Goal: Transaction & Acquisition: Download file/media

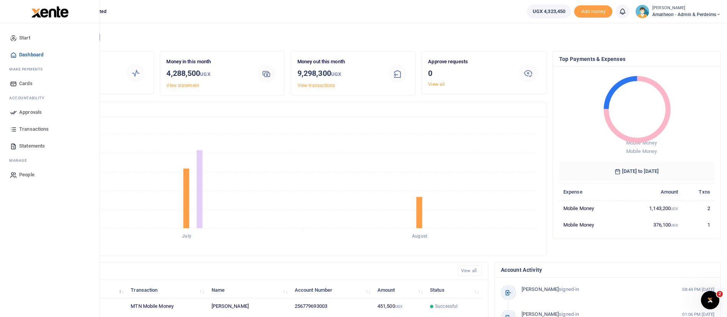
click at [39, 145] on span "Statements" at bounding box center [32, 146] width 26 height 8
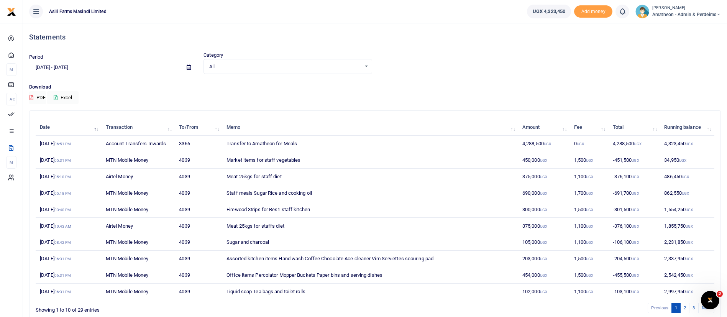
click at [186, 70] on span at bounding box center [188, 67] width 17 height 13
click at [187, 67] on icon at bounding box center [189, 67] width 4 height 5
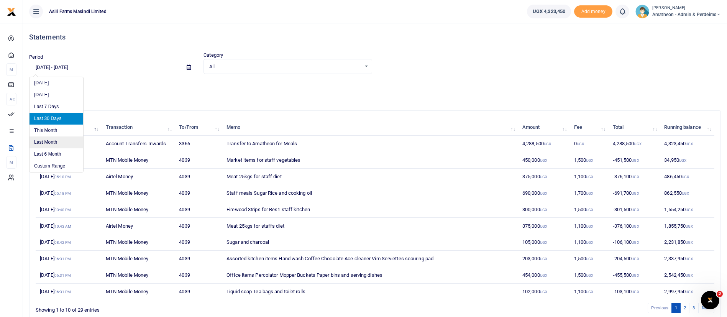
click at [62, 139] on li "Last Month" at bounding box center [57, 142] width 54 height 12
type input "[DATE] - [DATE]"
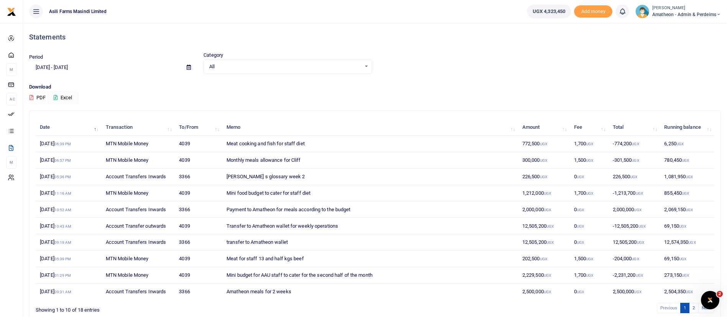
click at [42, 98] on button "PDF" at bounding box center [37, 97] width 17 height 13
click at [676, 11] on span "Amatheon - Admin & Perdeims" at bounding box center [687, 14] width 69 height 7
click at [679, 28] on link "Switch accounts" at bounding box center [692, 28] width 61 height 11
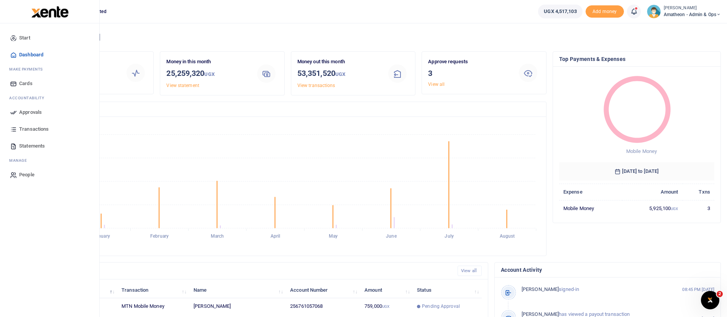
click at [39, 146] on span "Statements" at bounding box center [32, 146] width 26 height 8
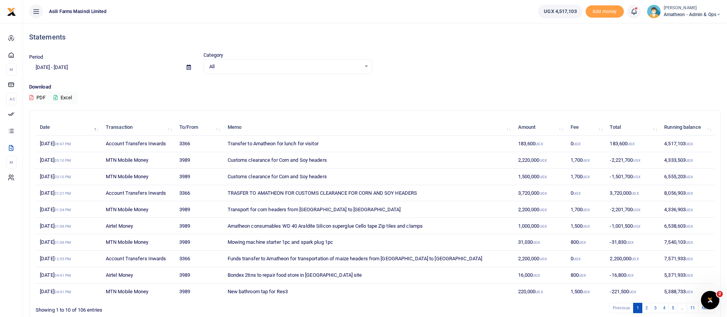
click at [188, 69] on icon at bounding box center [189, 67] width 4 height 5
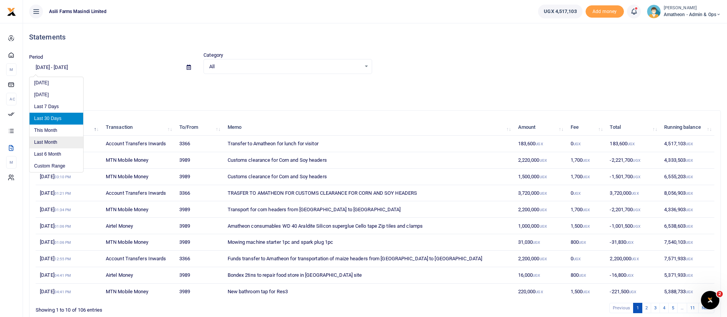
click at [64, 141] on li "Last Month" at bounding box center [57, 142] width 54 height 12
type input "[DATE] - [DATE]"
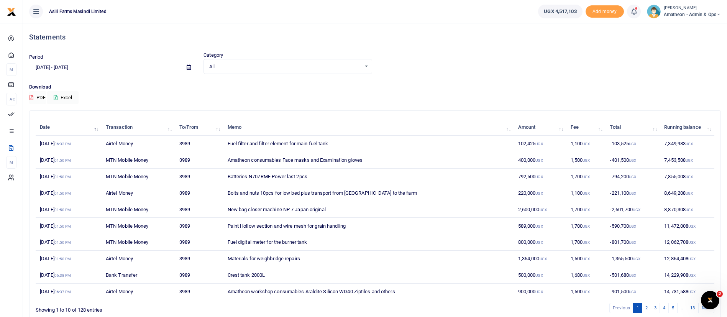
click at [41, 98] on button "PDF" at bounding box center [37, 97] width 17 height 13
